Goal: Task Accomplishment & Management: Complete application form

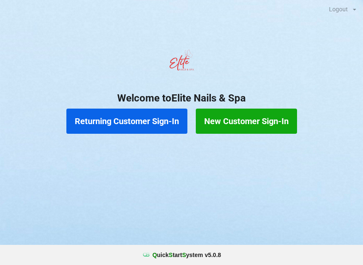
click at [265, 129] on button "New Customer Sign-In" at bounding box center [246, 121] width 101 height 25
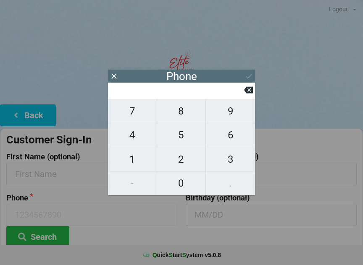
click at [132, 118] on span "7" at bounding box center [132, 111] width 49 height 18
type input "7"
click at [179, 120] on span "8" at bounding box center [181, 111] width 49 height 18
type input "78"
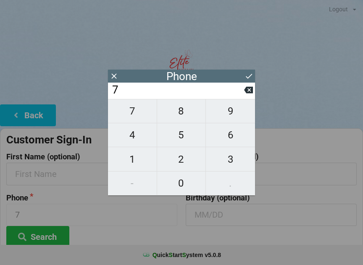
type input "78"
click at [129, 118] on span "7" at bounding box center [132, 111] width 49 height 18
type input "787"
click at [235, 164] on span "3" at bounding box center [230, 160] width 49 height 18
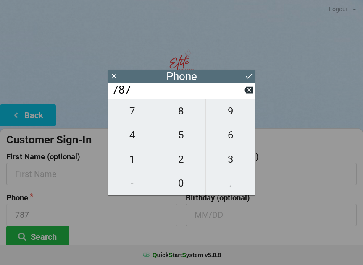
type input "7873"
click at [234, 137] on span "6" at bounding box center [230, 135] width 49 height 18
type input "78736"
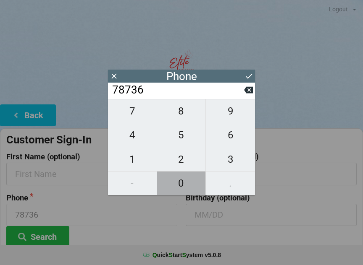
click at [180, 184] on span "0" at bounding box center [181, 184] width 49 height 18
type input "787360"
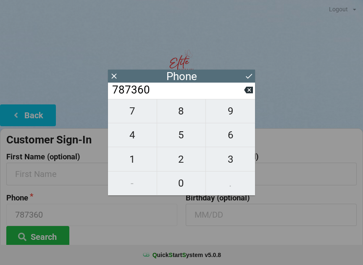
click at [229, 159] on span "3" at bounding box center [230, 160] width 49 height 18
type input "7873603"
click at [230, 116] on span "9" at bounding box center [230, 111] width 49 height 18
type input "78736039"
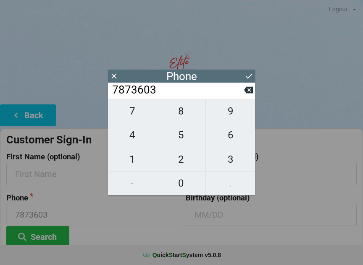
type input "78736039"
click at [144, 137] on span "4" at bounding box center [132, 135] width 49 height 18
type input "787360394"
click at [190, 116] on span "8" at bounding box center [181, 111] width 49 height 18
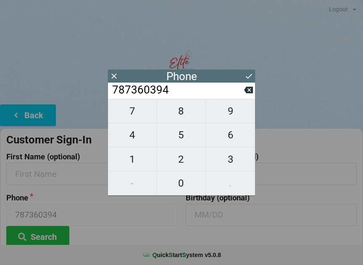
type input "7873603948"
click at [248, 79] on icon at bounding box center [248, 76] width 9 height 9
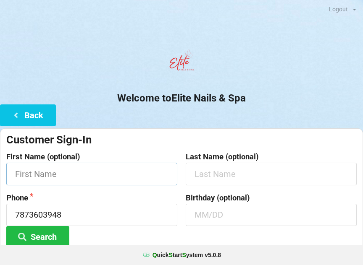
click at [37, 178] on input "text" at bounding box center [91, 174] width 171 height 22
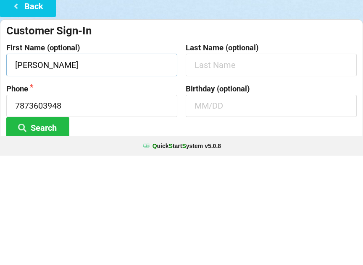
type input "[PERSON_NAME]"
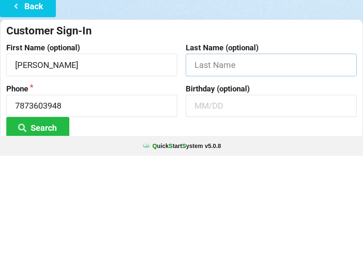
click at [242, 163] on input "text" at bounding box center [271, 174] width 171 height 22
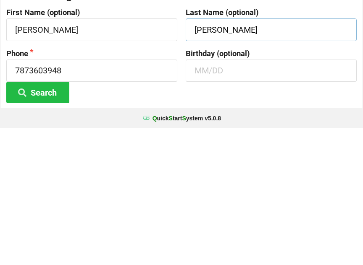
scroll to position [8, 0]
type input "[PERSON_NAME]"
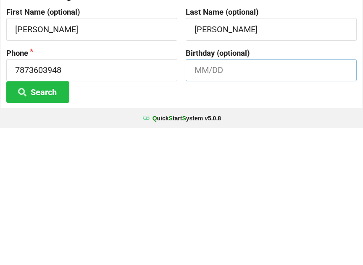
click at [223, 196] on input "text" at bounding box center [271, 207] width 171 height 22
type input "01/24"
click at [33, 218] on button "Search" at bounding box center [37, 228] width 63 height 21
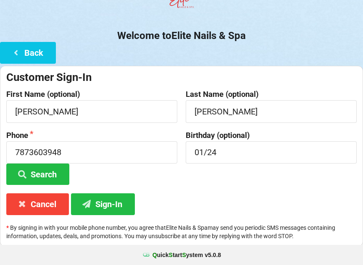
click at [111, 208] on button "Sign-In" at bounding box center [103, 204] width 64 height 21
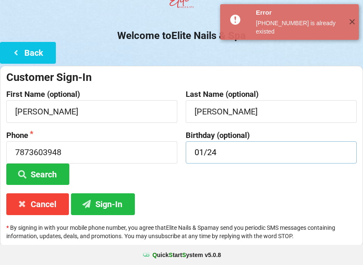
click at [262, 162] on input "01/24" at bounding box center [271, 153] width 171 height 22
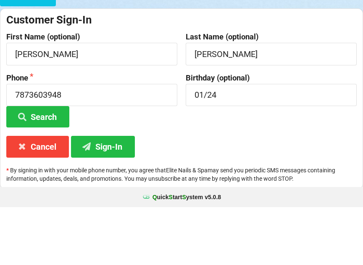
click at [62, 164] on button "Search" at bounding box center [37, 174] width 63 height 21
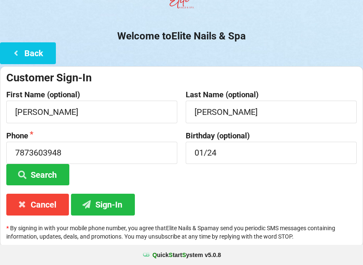
click at [42, 175] on button "Search" at bounding box center [37, 174] width 63 height 21
click at [102, 202] on button "Sign-In" at bounding box center [103, 204] width 64 height 21
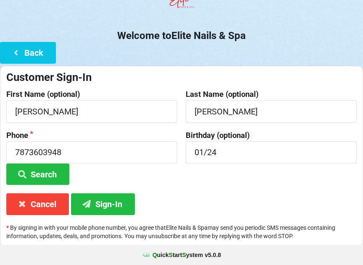
click at [40, 52] on button "Back" at bounding box center [28, 52] width 56 height 21
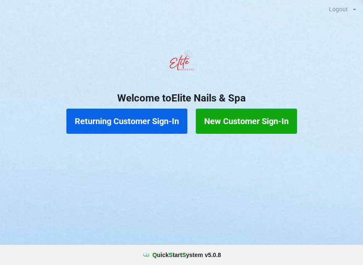
click at [128, 117] on button "Returning Customer Sign-In" at bounding box center [126, 121] width 121 height 25
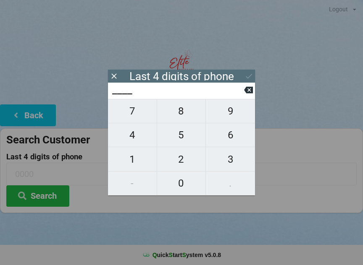
click at [236, 163] on span "3" at bounding box center [230, 160] width 49 height 18
type input "3___"
click at [232, 116] on span "9" at bounding box center [230, 111] width 49 height 18
type input "39__"
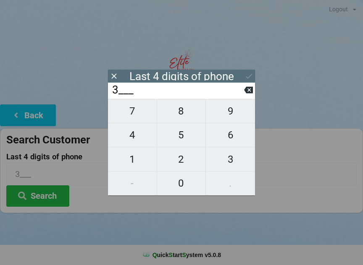
type input "39__"
click at [137, 139] on span "4" at bounding box center [132, 135] width 49 height 18
type input "394_"
click at [188, 116] on span "8" at bounding box center [181, 111] width 49 height 18
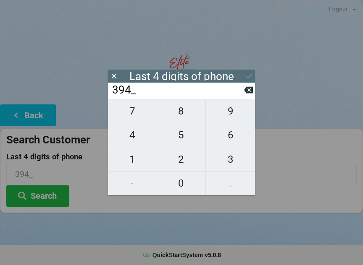
type input "3948"
click at [250, 77] on icon at bounding box center [248, 76] width 9 height 9
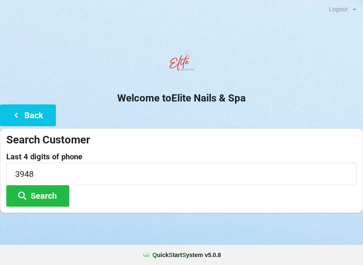
click at [31, 200] on button "Search" at bounding box center [37, 196] width 63 height 21
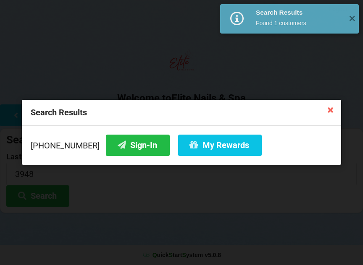
click at [118, 149] on button "Sign-In" at bounding box center [138, 145] width 64 height 21
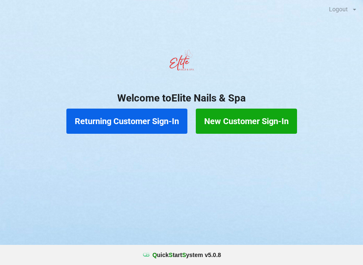
click at [226, 118] on button "New Customer Sign-In" at bounding box center [246, 121] width 101 height 25
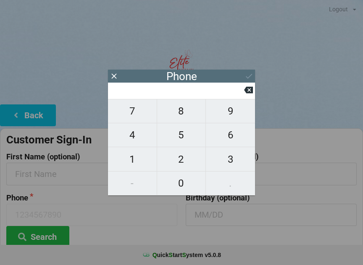
click at [171, 161] on span "2" at bounding box center [181, 160] width 49 height 18
type input "2"
click at [227, 158] on span "3" at bounding box center [230, 160] width 49 height 18
type input "23"
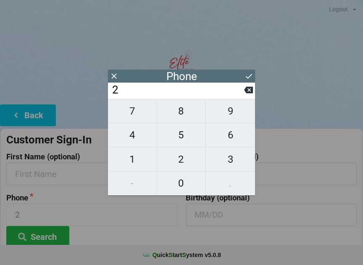
type input "23"
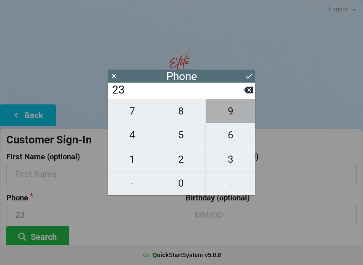
click at [232, 112] on span "9" at bounding box center [230, 111] width 49 height 18
type input "239"
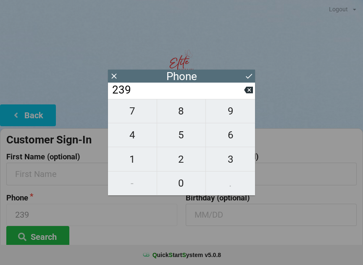
click at [227, 162] on span "3" at bounding box center [230, 160] width 49 height 18
type input "2393"
click at [233, 140] on span "6" at bounding box center [230, 135] width 49 height 18
type input "23936"
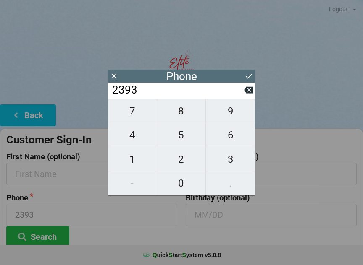
type input "23936"
click at [138, 158] on span "1" at bounding box center [132, 160] width 49 height 18
type input "239361"
click at [177, 113] on span "8" at bounding box center [181, 111] width 49 height 18
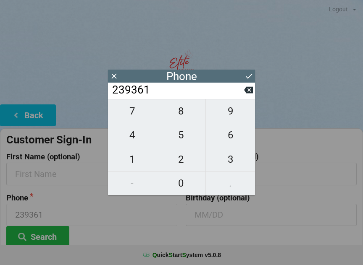
type input "2393618"
click at [232, 114] on span "9" at bounding box center [230, 111] width 49 height 18
type input "23936189"
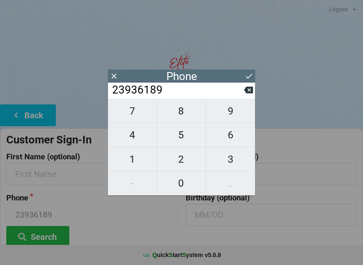
click at [184, 163] on span "2" at bounding box center [181, 160] width 49 height 18
type input "239361892"
click at [180, 141] on span "5" at bounding box center [181, 135] width 49 height 18
type input "2393618925"
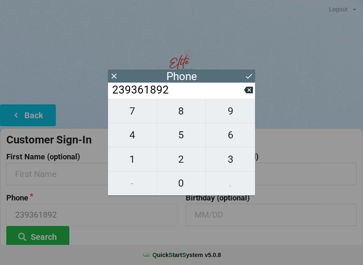
type input "2393618925"
click at [239, 74] on div "Phone" at bounding box center [181, 76] width 147 height 13
click at [42, 237] on button "Search" at bounding box center [37, 236] width 63 height 21
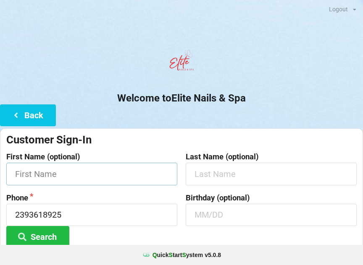
click at [69, 174] on input "text" at bounding box center [91, 174] width 171 height 22
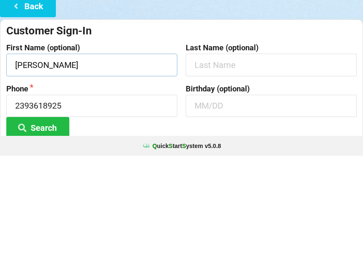
type input "[PERSON_NAME]"
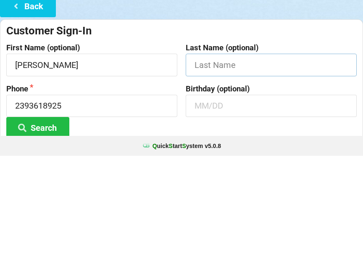
click at [223, 163] on input "text" at bounding box center [271, 174] width 171 height 22
type input "[PERSON_NAME]"
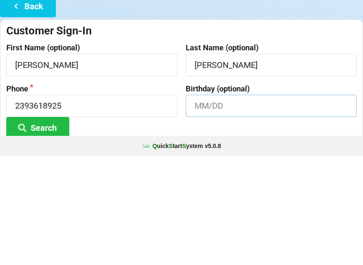
click at [230, 204] on input "text" at bounding box center [271, 215] width 171 height 22
type input "O"
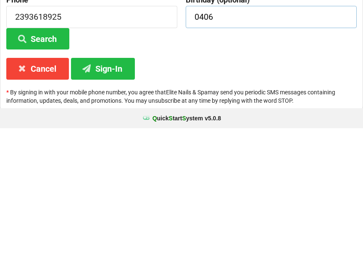
scroll to position [63, 0]
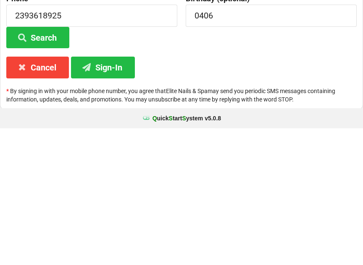
click at [103, 194] on button "Sign-In" at bounding box center [103, 204] width 64 height 21
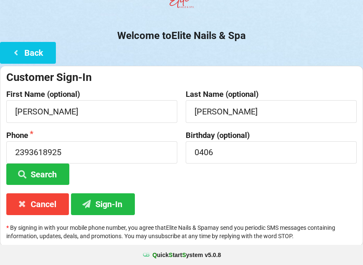
click at [104, 203] on button "Sign-In" at bounding box center [103, 204] width 64 height 21
click at [229, 148] on input "0406" at bounding box center [271, 153] width 171 height 22
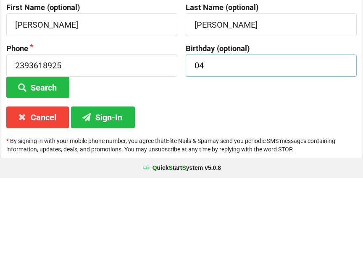
type input "0"
type input "04/06"
click at [96, 194] on button "Sign-In" at bounding box center [103, 204] width 64 height 21
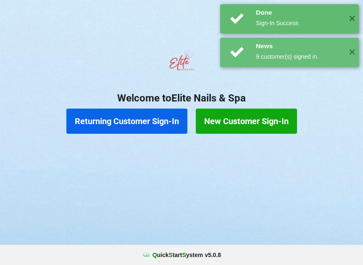
scroll to position [0, 0]
